Goal: Transaction & Acquisition: Purchase product/service

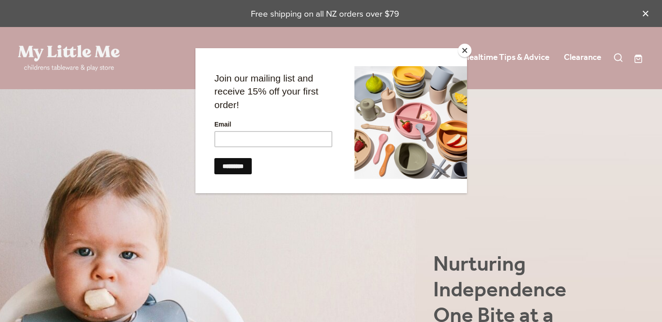
click at [466, 45] on button "Close" at bounding box center [465, 51] width 14 height 14
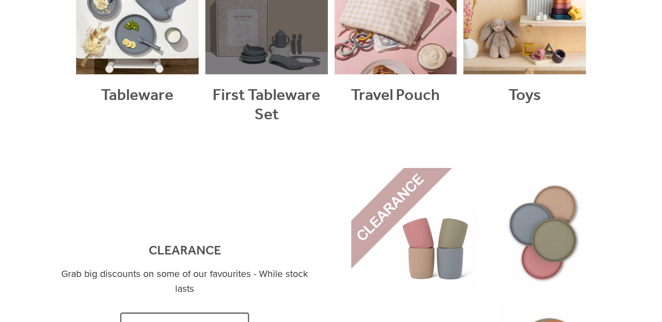
scroll to position [886, 0]
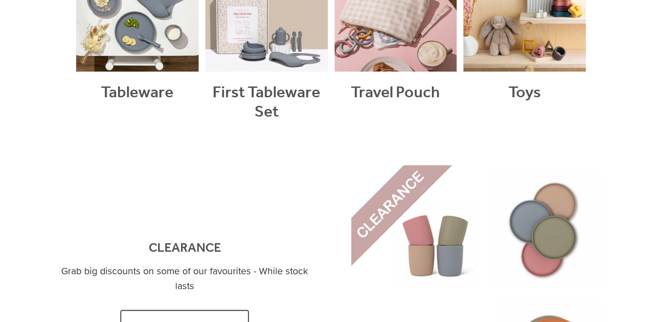
click at [408, 201] on link at bounding box center [477, 291] width 252 height 252
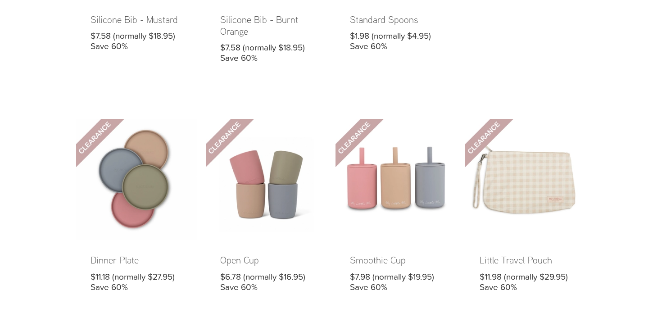
scroll to position [351, 0]
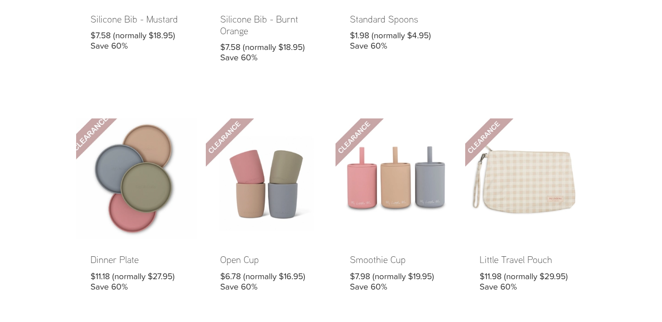
click at [176, 196] on link at bounding box center [136, 211] width 121 height 187
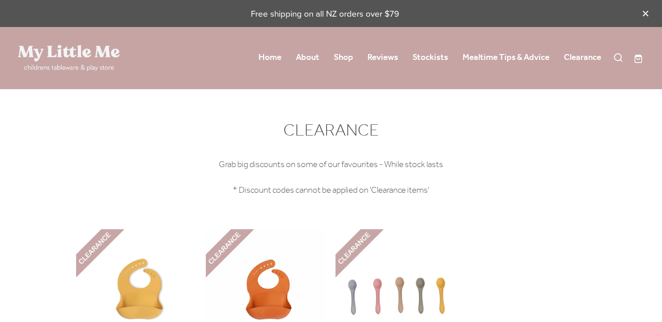
scroll to position [0, 0]
click at [260, 57] on link "Home" at bounding box center [269, 57] width 23 height 16
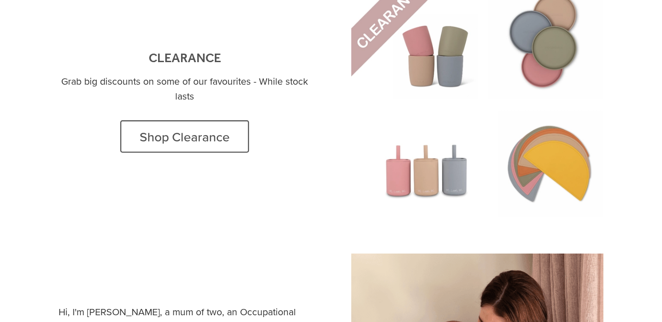
scroll to position [1076, 0]
click at [556, 164] on link at bounding box center [477, 101] width 252 height 252
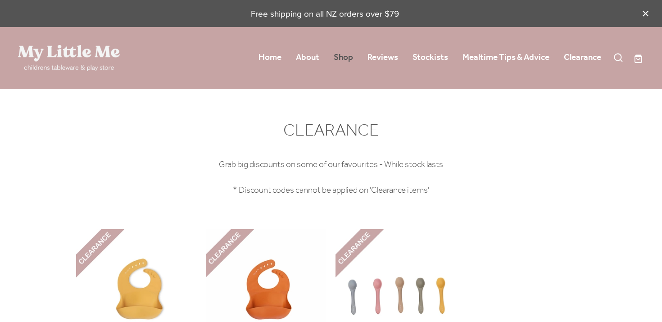
click at [348, 57] on link "Shop" at bounding box center [343, 58] width 19 height 16
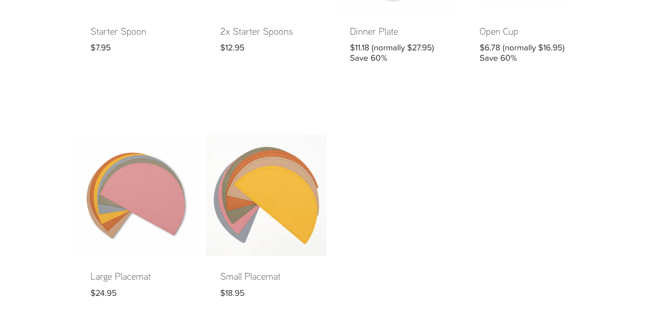
scroll to position [683, 0]
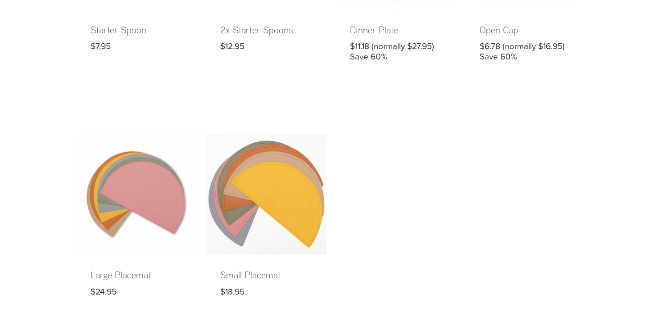
click at [262, 197] on link at bounding box center [266, 222] width 121 height 177
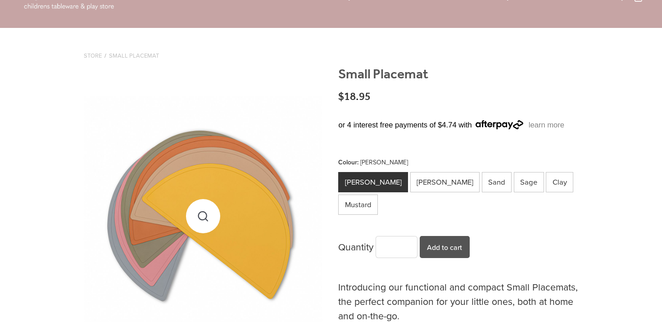
scroll to position [63, 0]
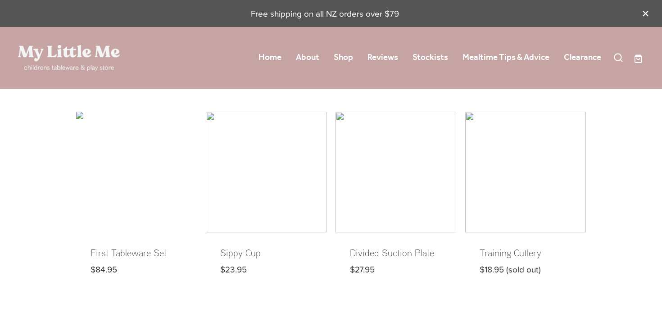
scroll to position [683, 0]
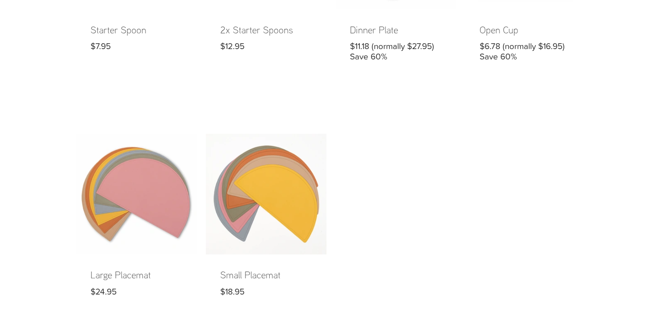
click at [143, 212] on link at bounding box center [136, 222] width 121 height 177
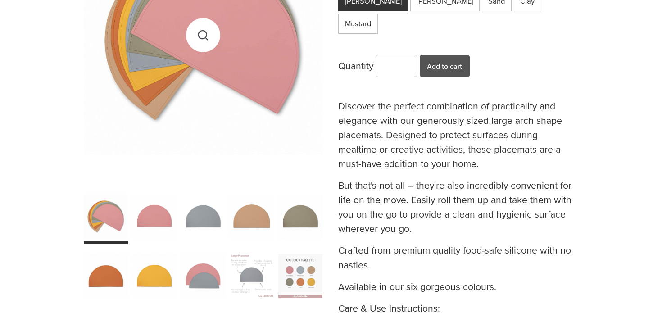
scroll to position [243, 0]
click at [302, 287] on div "carousel" at bounding box center [300, 275] width 45 height 55
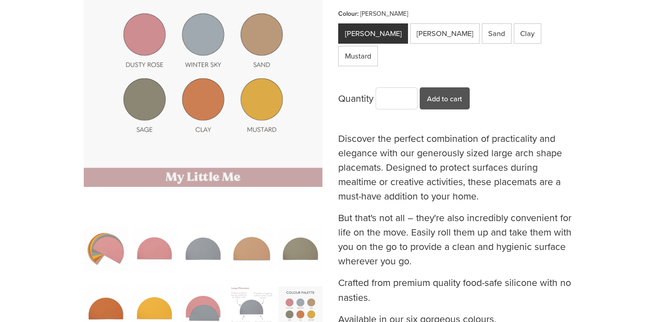
scroll to position [199, 0]
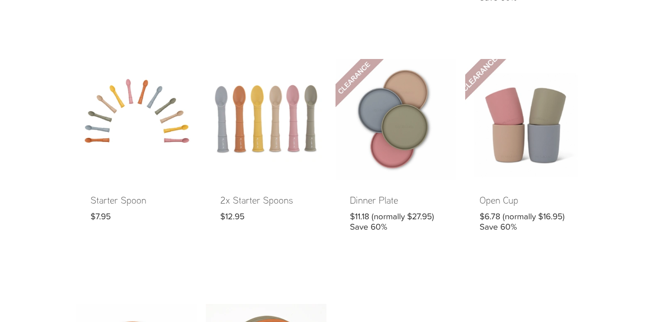
scroll to position [581, 0]
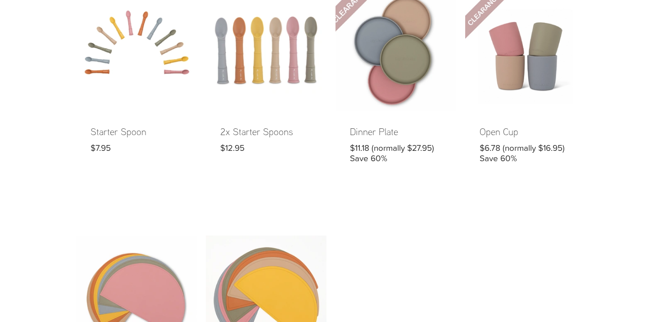
click at [404, 36] on link at bounding box center [395, 84] width 121 height 187
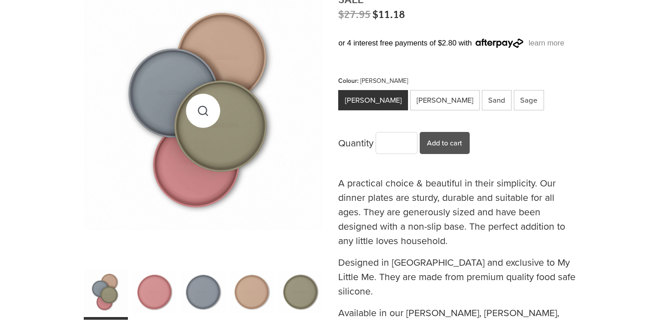
scroll to position [167, 0]
